Goal: Find specific page/section: Find specific page/section

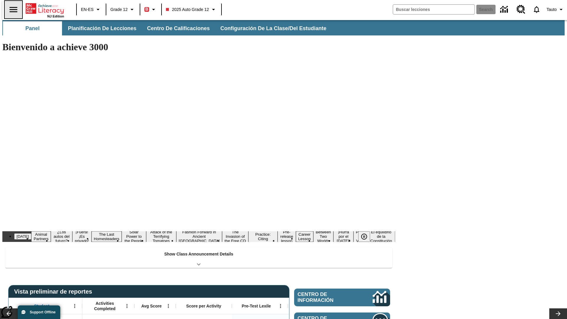
click at [11, 9] on icon "Abrir el menú lateral" at bounding box center [13, 9] width 8 height 5
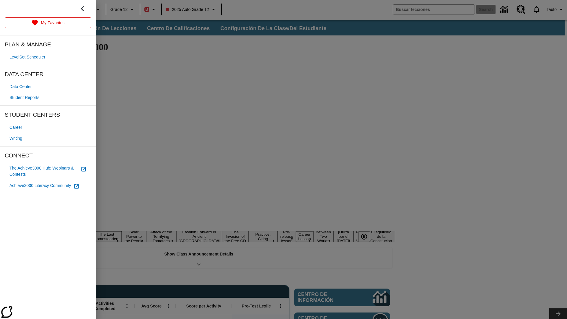
click at [25, 97] on span "Student Reports" at bounding box center [24, 98] width 30 height 6
